Goal: Find specific page/section: Find specific page/section

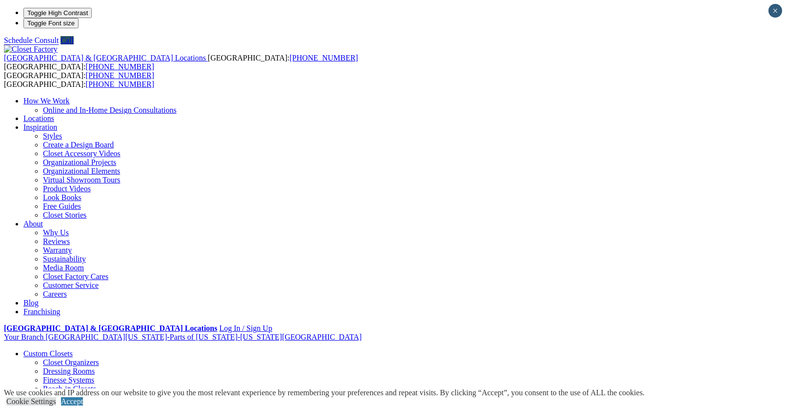
click at [58, 45] on img at bounding box center [31, 49] width 54 height 9
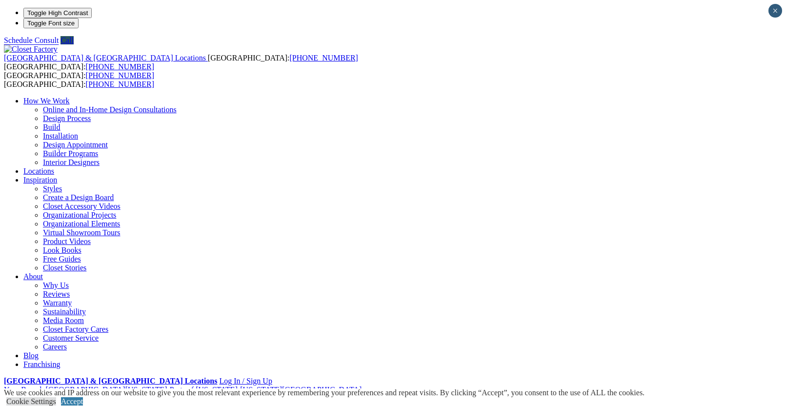
click at [54, 167] on link "Locations" at bounding box center [38, 171] width 31 height 8
type input "*****"
